Goal: Task Accomplishment & Management: Use online tool/utility

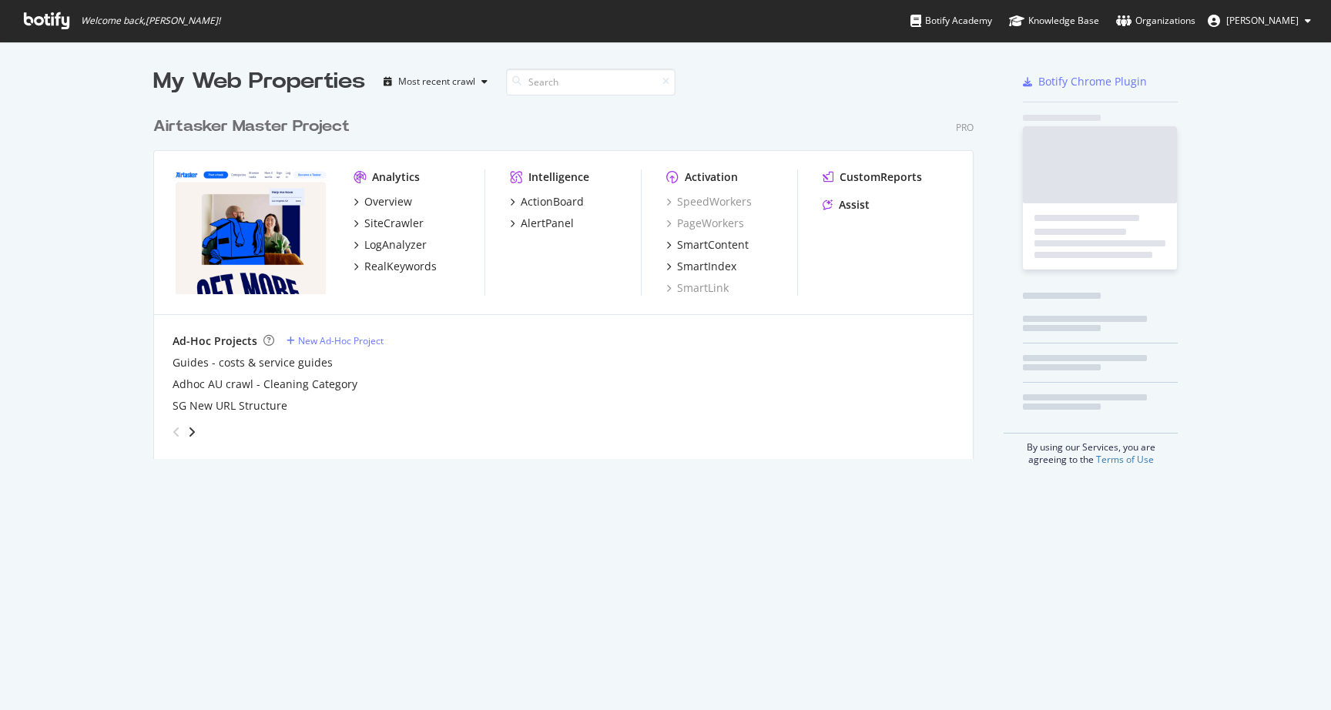
scroll to position [710, 1331]
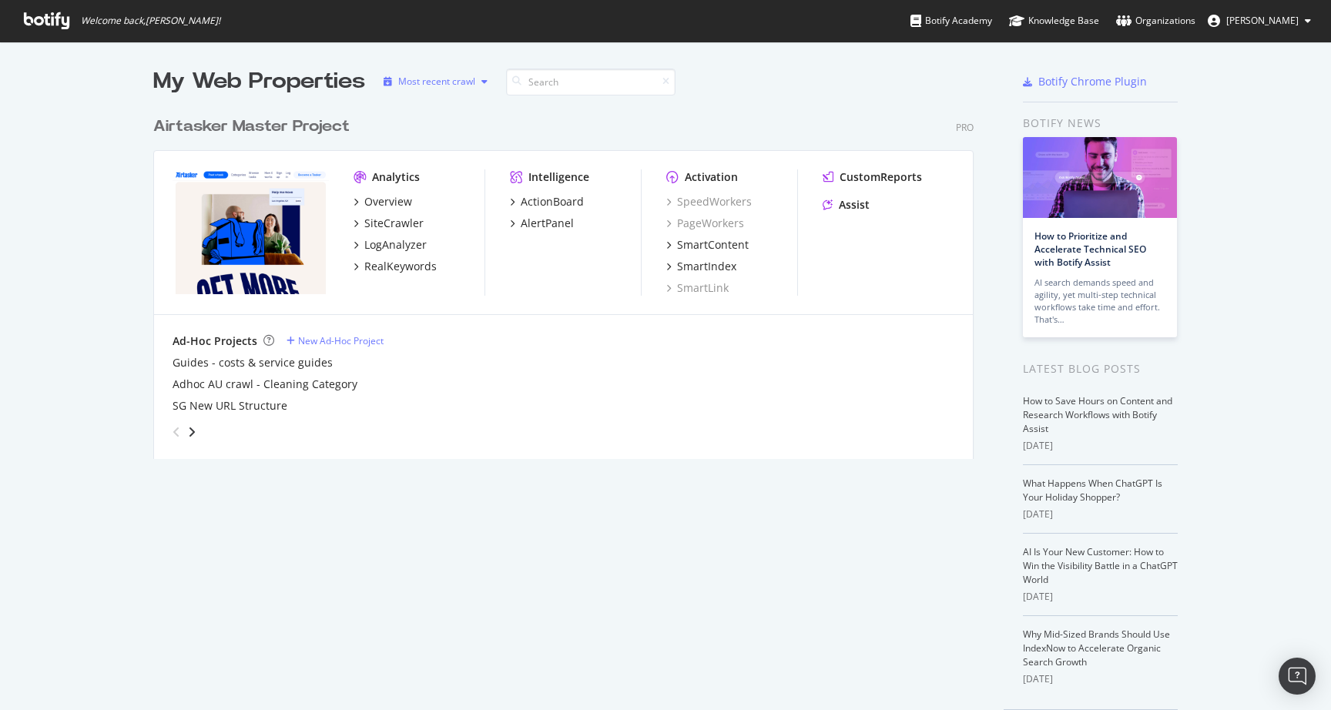
click at [463, 79] on div "Most recent crawl" at bounding box center [436, 81] width 77 height 9
click at [463, 80] on div "Most recent crawl" at bounding box center [436, 81] width 77 height 9
click at [384, 205] on div "Overview" at bounding box center [388, 201] width 48 height 15
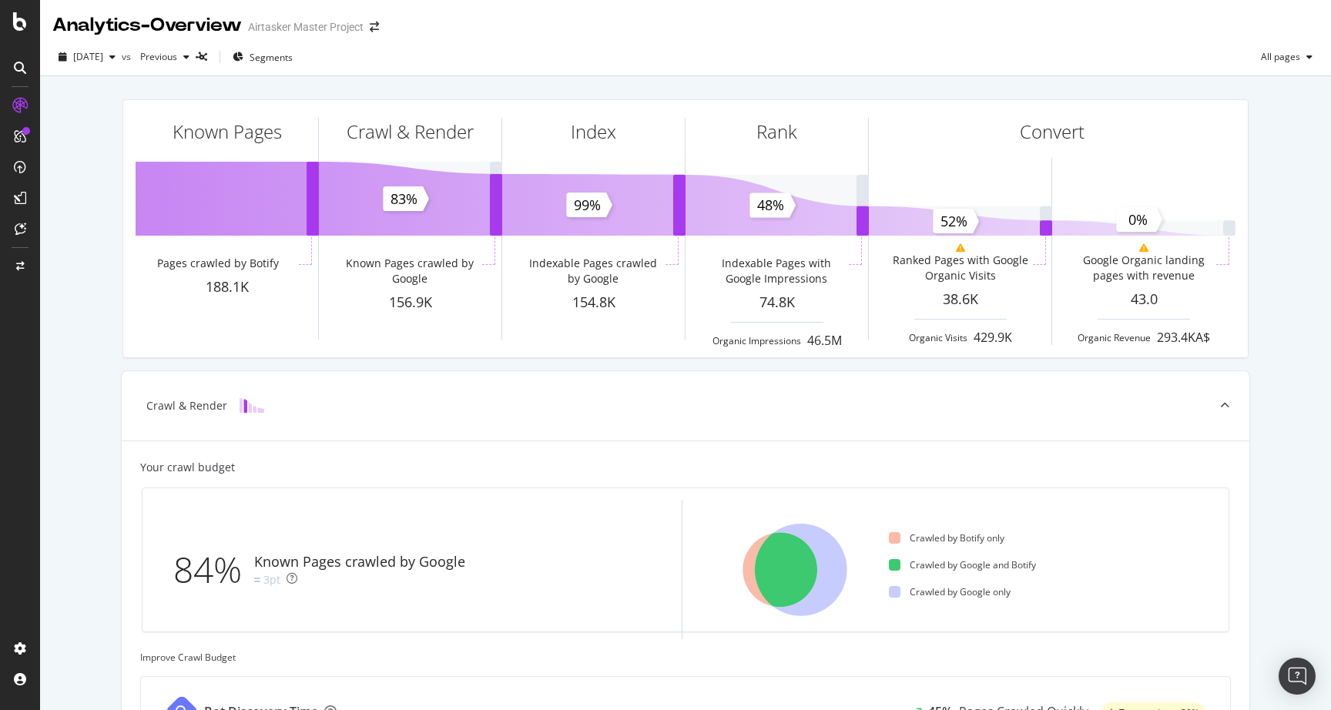
click at [1273, 545] on div "Known Pages Pages crawled by Botify 188.1K Crawl & Render Known Pages crawled b…" at bounding box center [685, 636] width 1291 height 1120
click at [78, 177] on div "ActionBoard" at bounding box center [87, 176] width 60 height 15
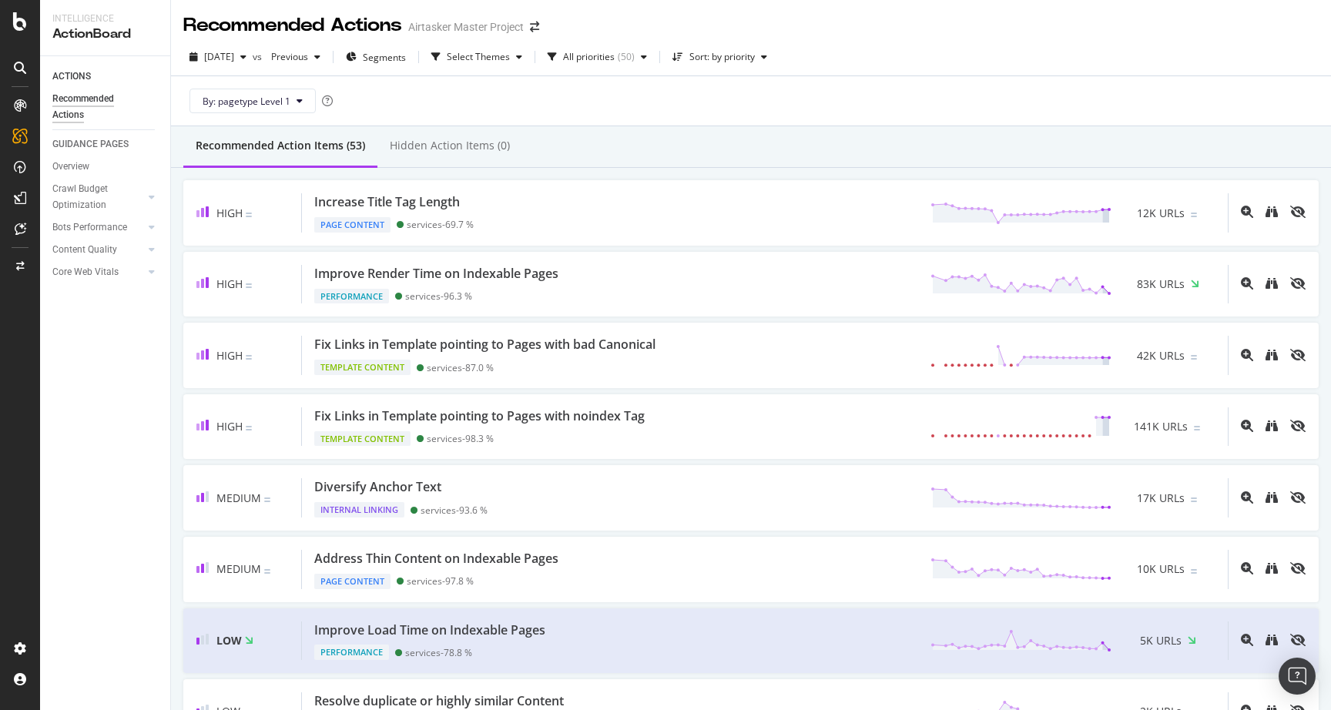
click at [1112, 136] on div "Recommended Action Items (53) Hidden Action Items (0)" at bounding box center [751, 147] width 1160 height 42
click at [23, 229] on icon at bounding box center [21, 229] width 12 height 12
